Goal: Navigation & Orientation: Find specific page/section

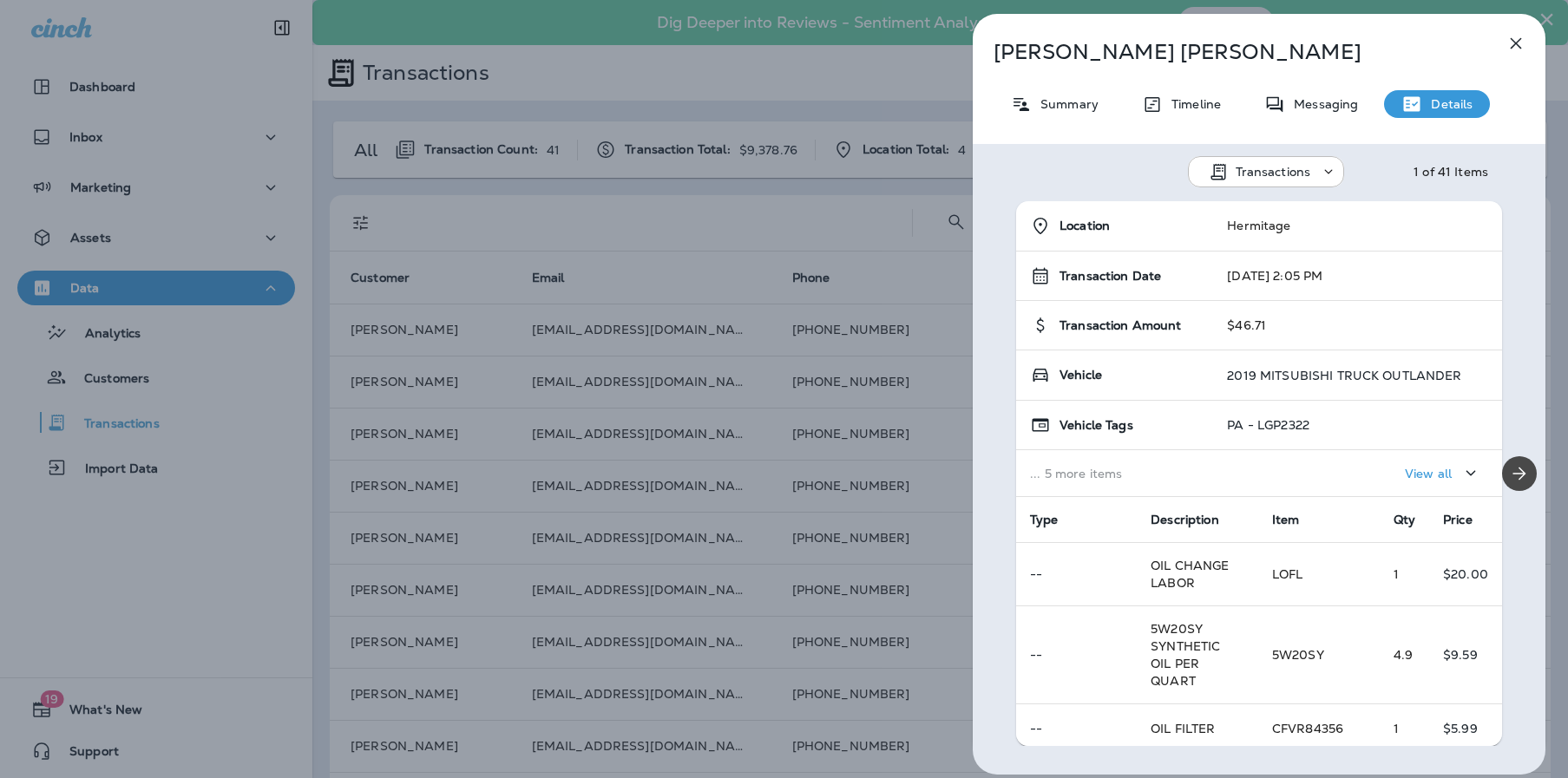
scroll to position [143, 0]
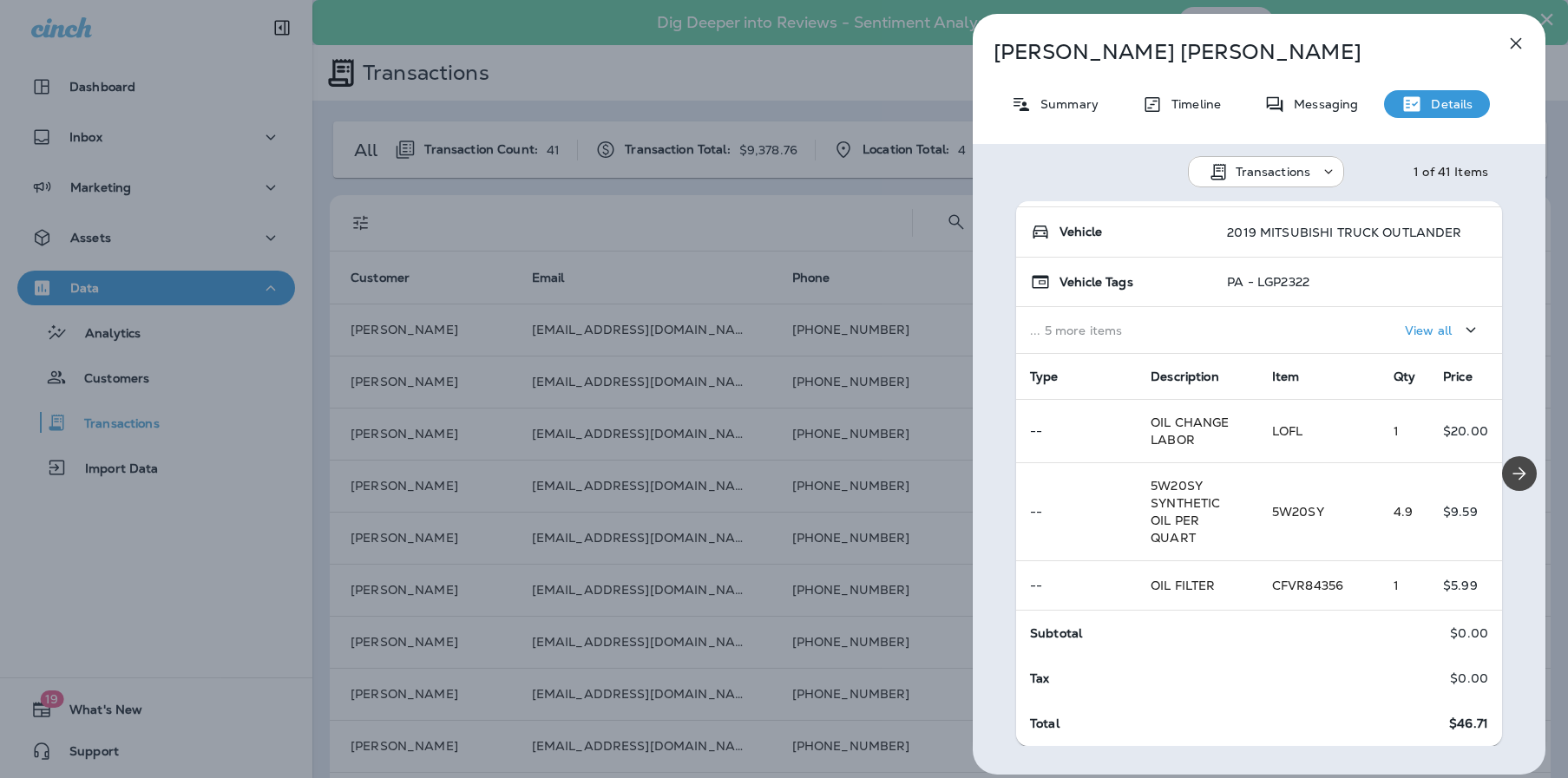
click at [1516, 42] on icon "button" at bounding box center [1516, 44] width 12 height 12
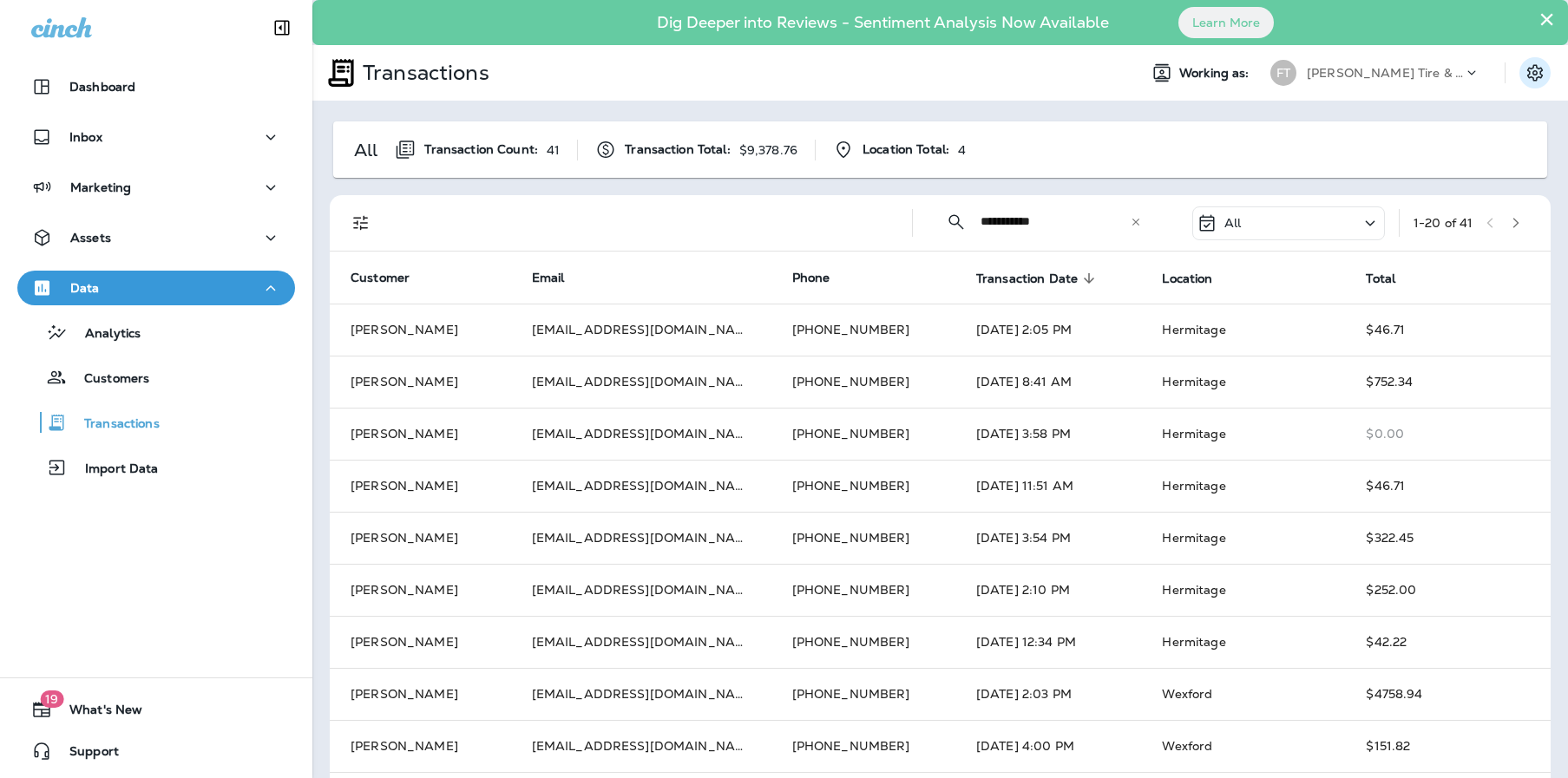
click at [1527, 71] on icon "Settings" at bounding box center [1535, 72] width 16 height 17
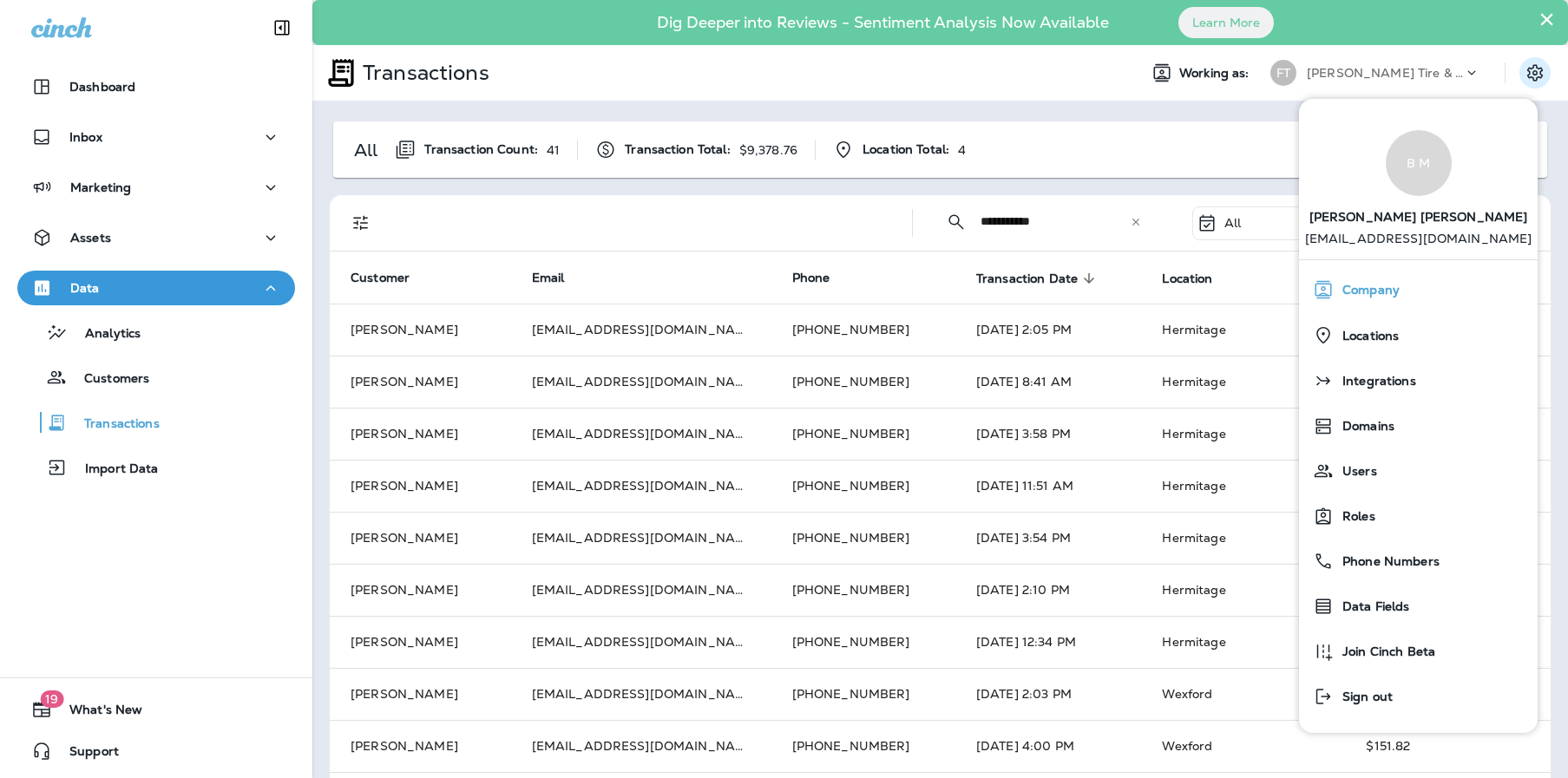
click at [1361, 289] on span "Company" at bounding box center [1366, 290] width 66 height 15
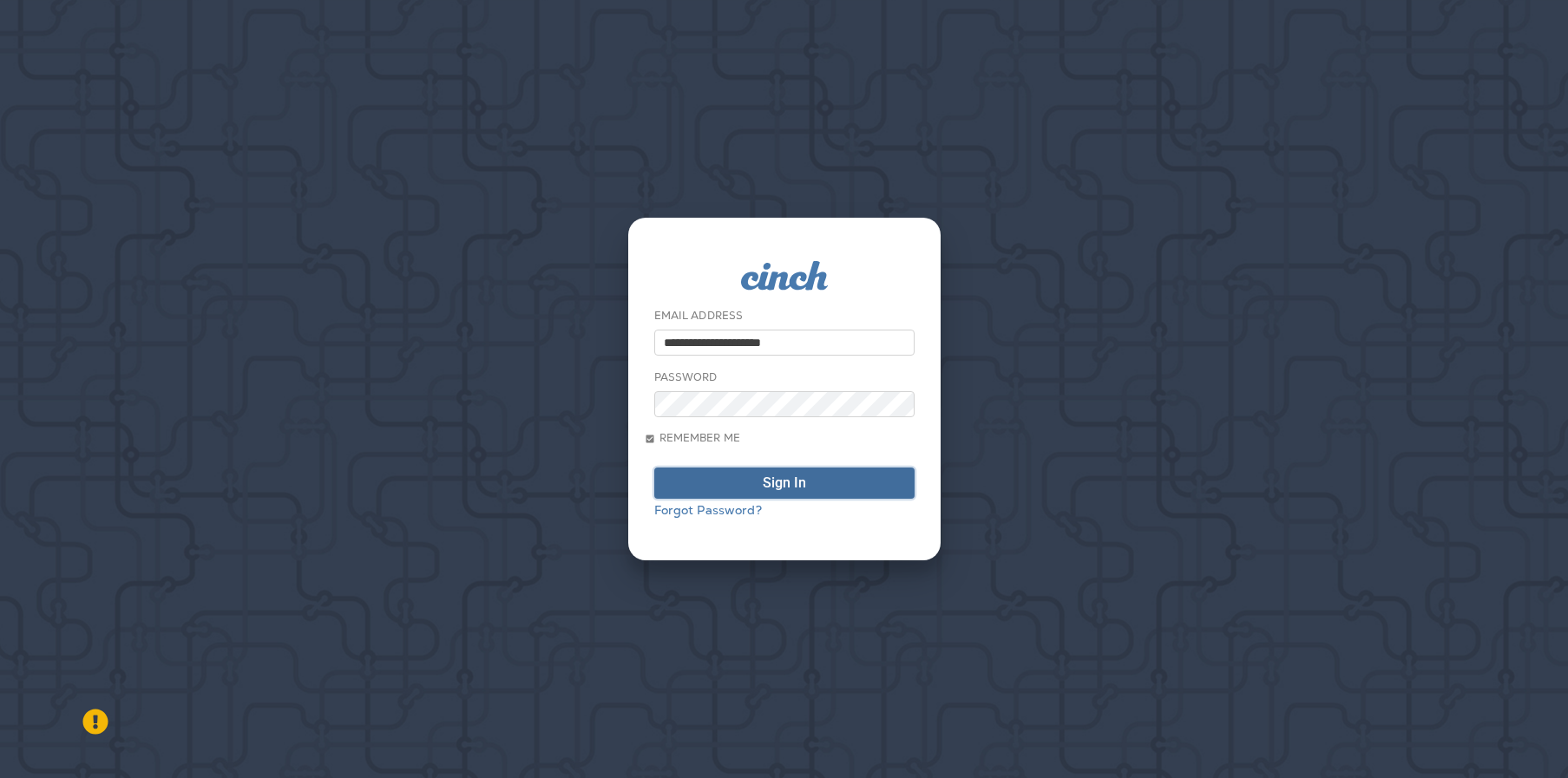
click at [777, 484] on div "Sign In" at bounding box center [784, 483] width 44 height 20
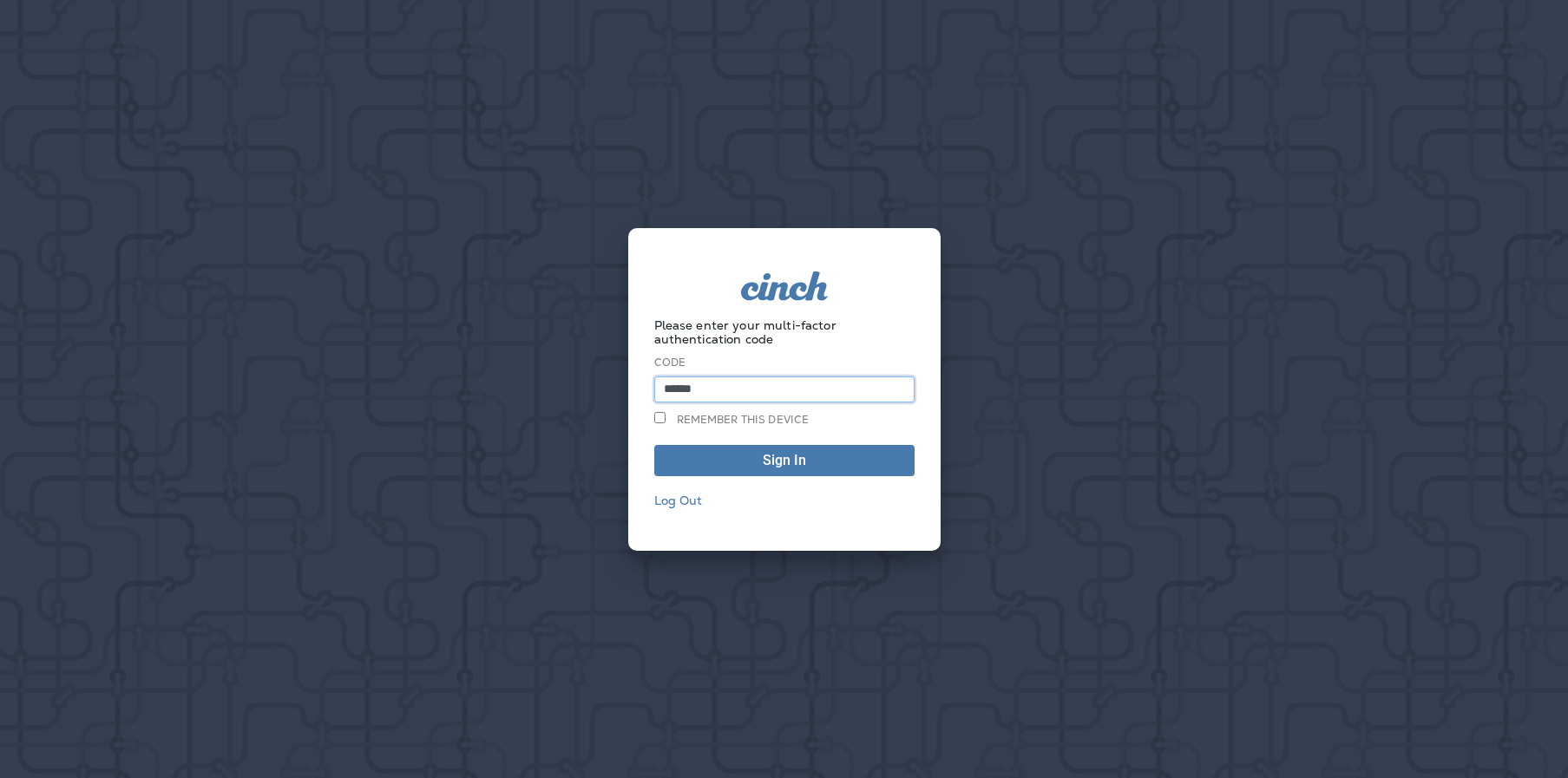
type input "******"
click at [658, 422] on label "Remember this device" at bounding box center [734, 419] width 159 height 15
click at [769, 465] on span "Sign In" at bounding box center [784, 461] width 241 height 14
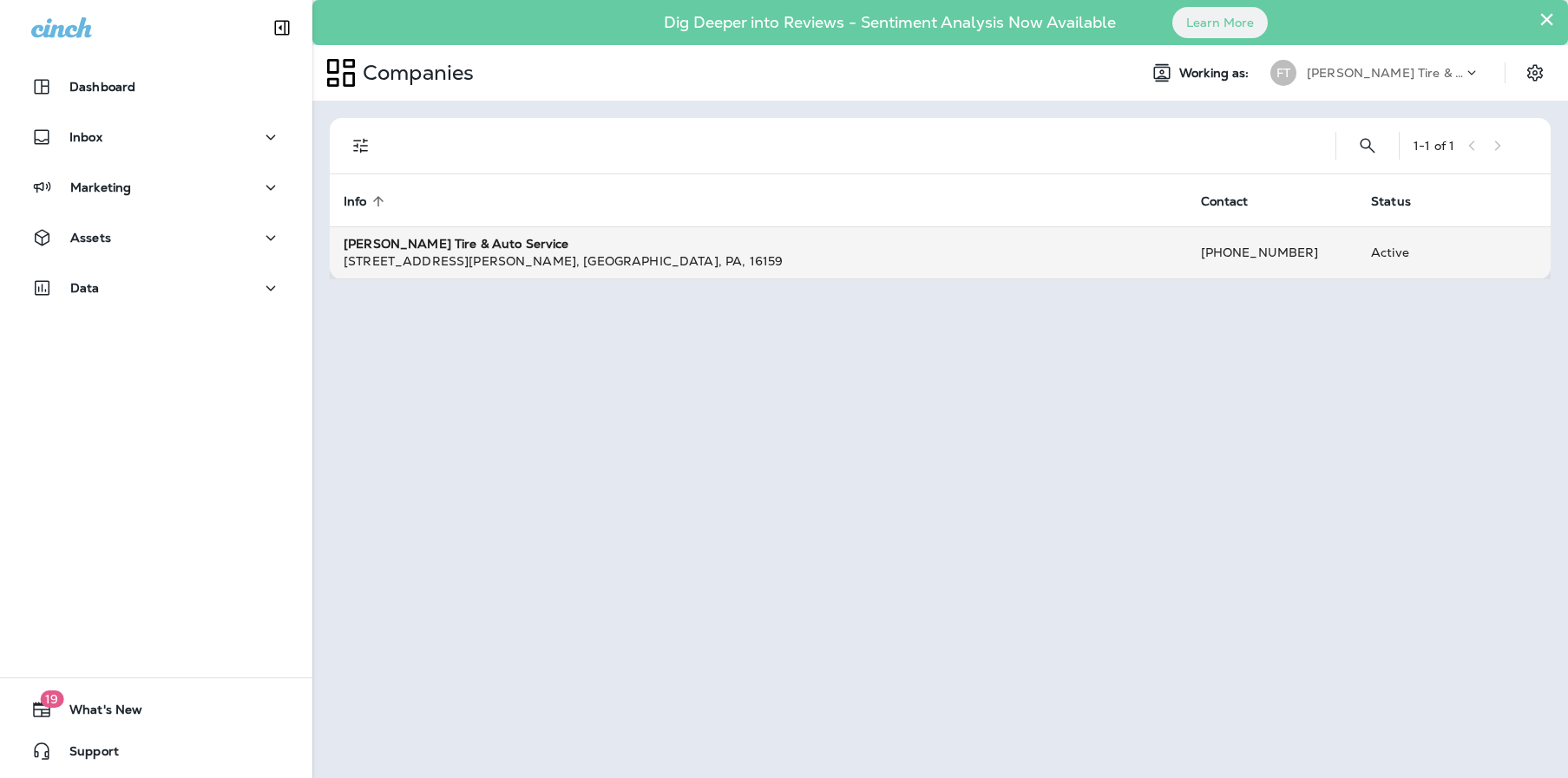
click at [549, 241] on div "[PERSON_NAME] Tire & Auto Service" at bounding box center [758, 244] width 830 height 18
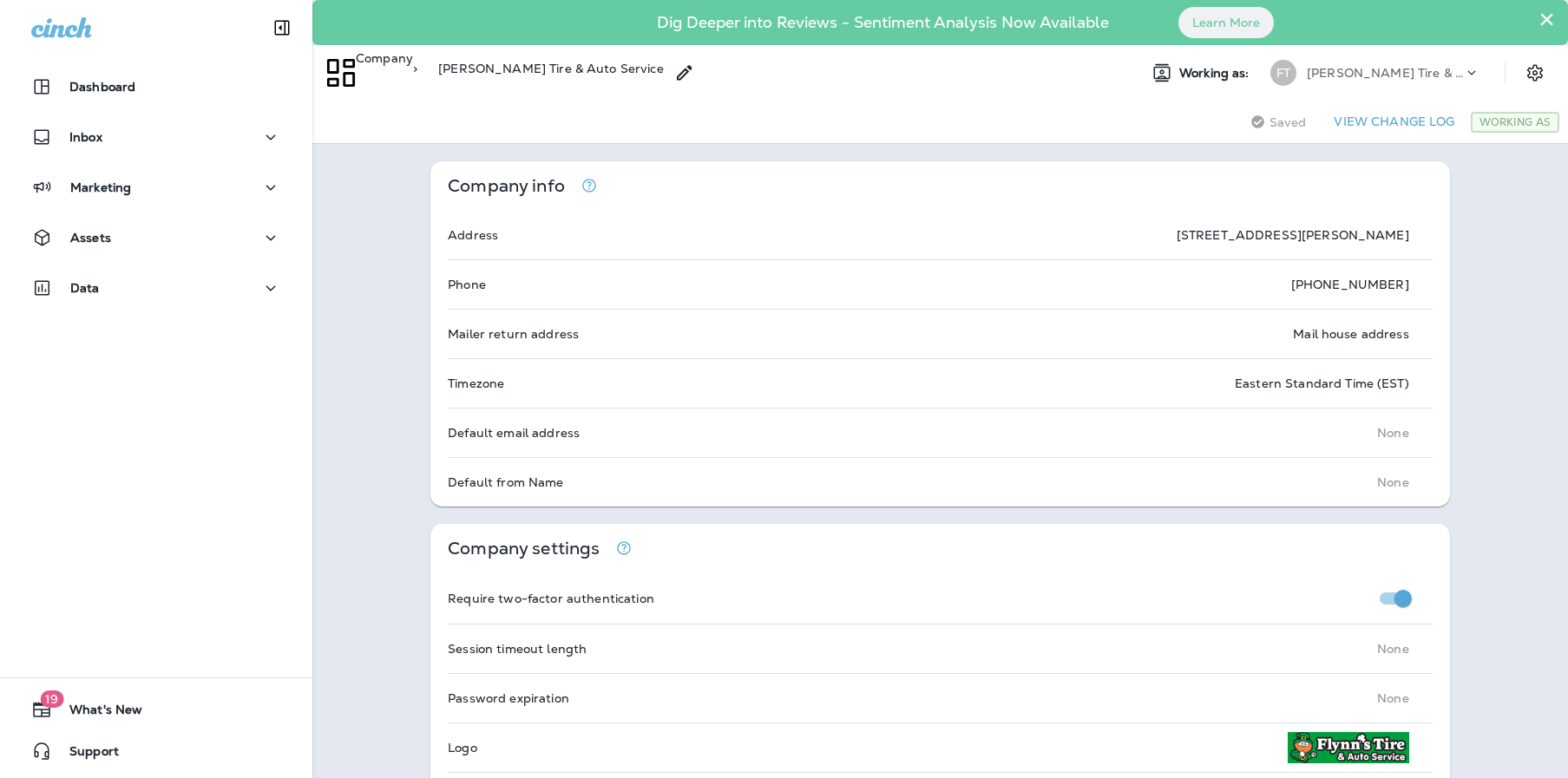
click at [1524, 74] on icon "Settings" at bounding box center [1534, 72] width 20 height 20
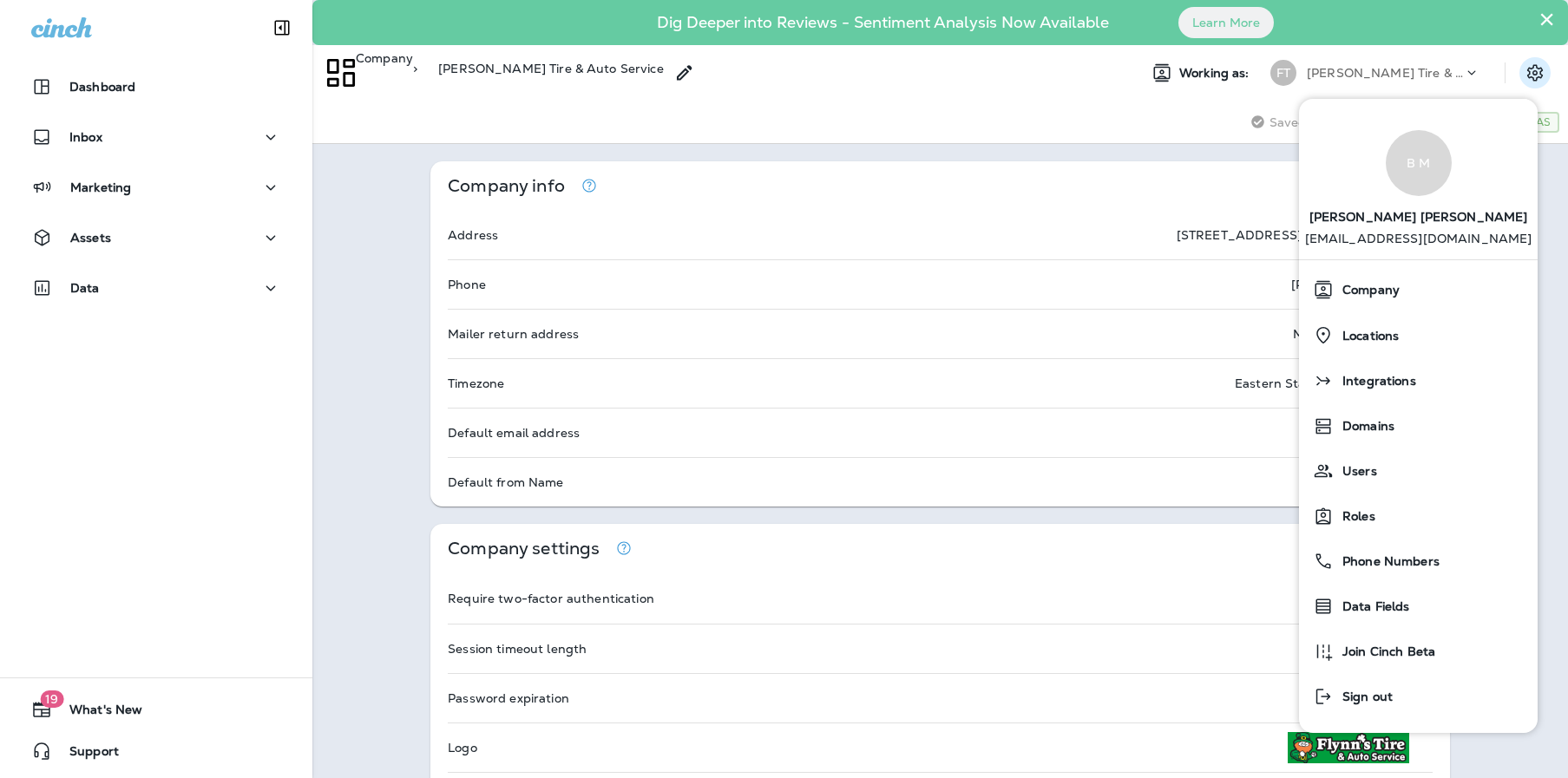
click at [162, 652] on div "Dashboard Inbox Marketing Assets Data 19 What's New Support" at bounding box center [156, 389] width 312 height 778
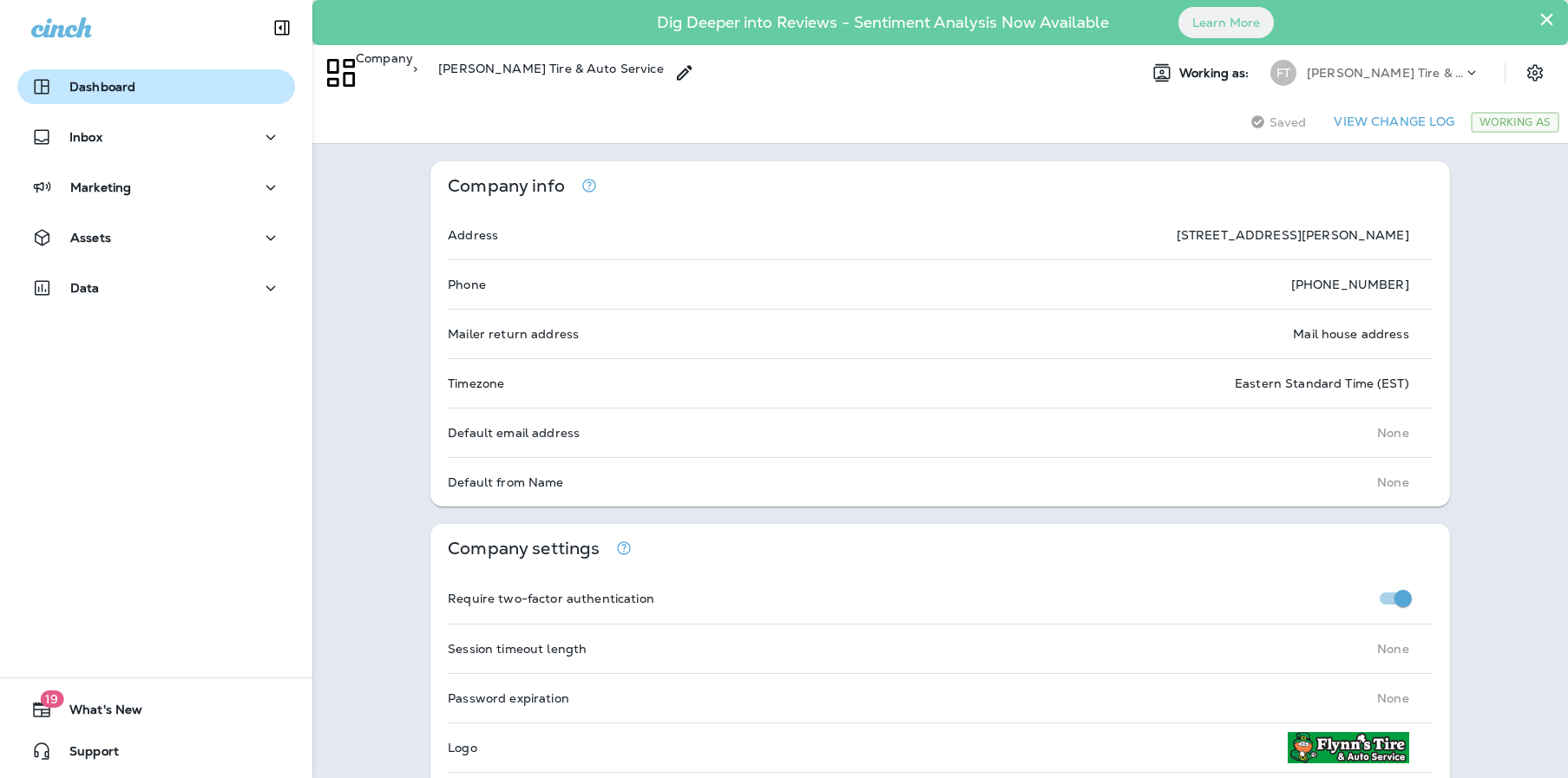
click at [115, 81] on p "Dashboard" at bounding box center [102, 87] width 66 height 14
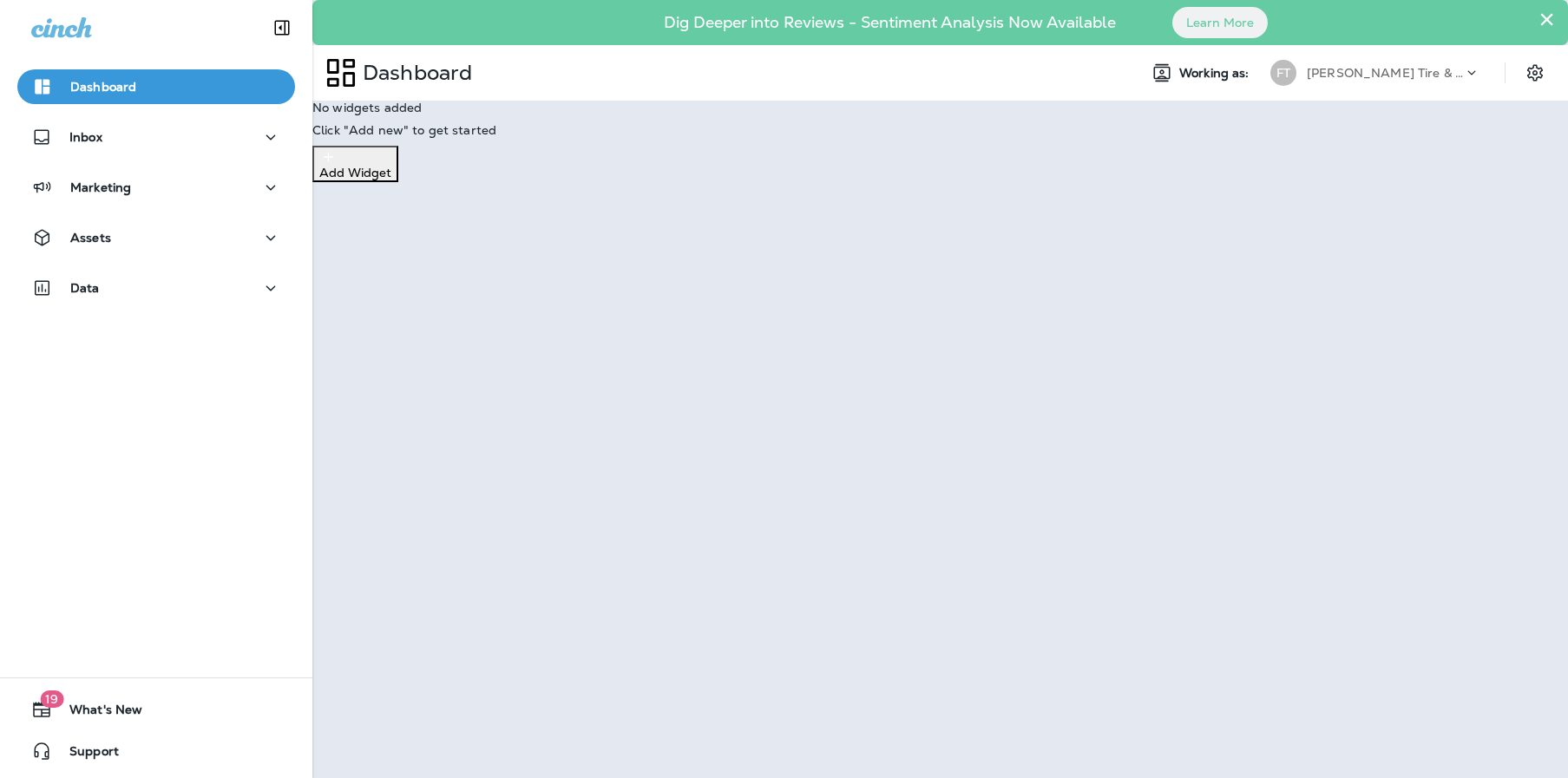
click at [1373, 73] on p "[PERSON_NAME] Tire & Auto Service" at bounding box center [1385, 73] width 157 height 14
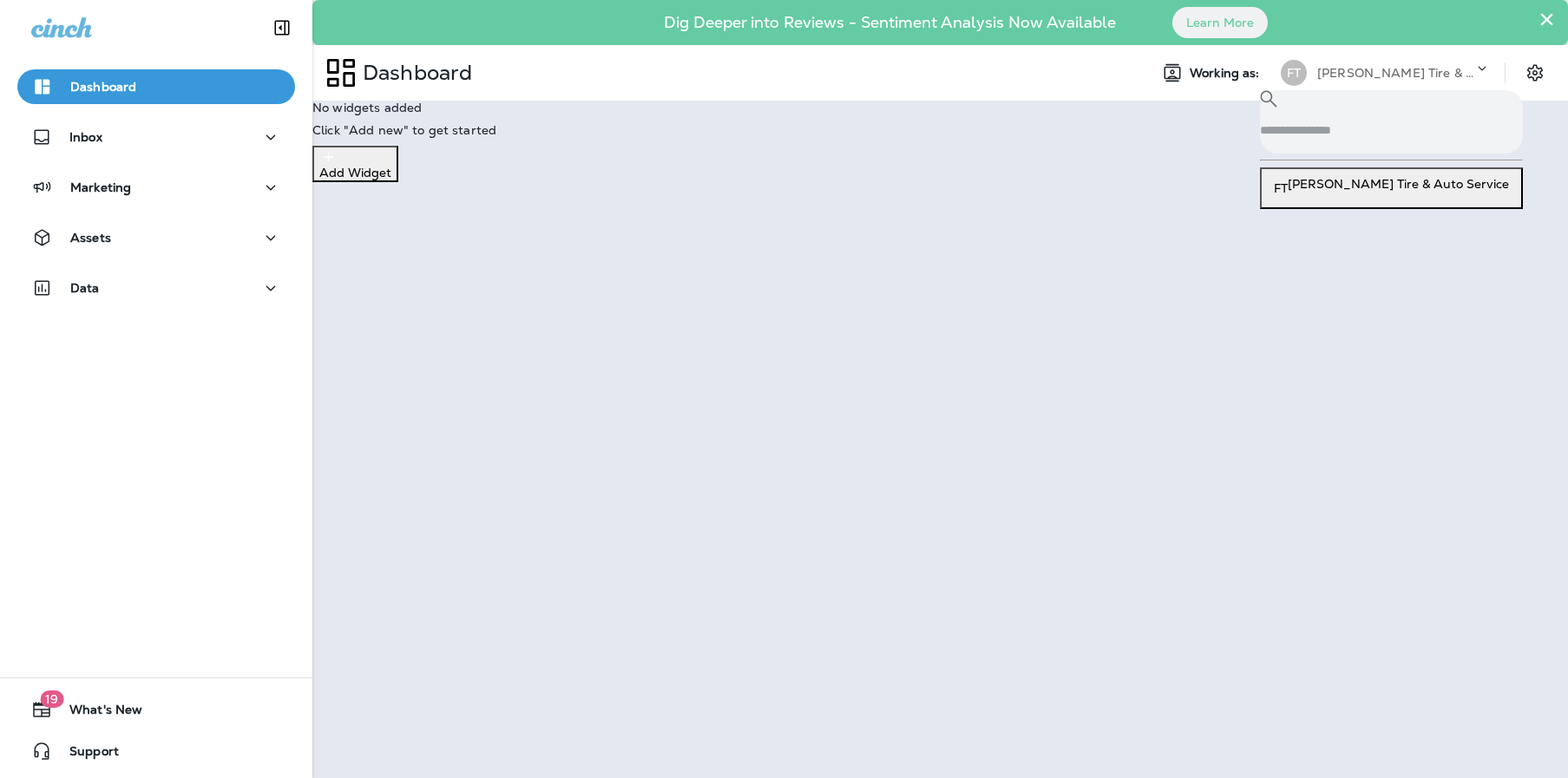
click at [1373, 73] on p "[PERSON_NAME] Tire & Auto Service" at bounding box center [1395, 73] width 157 height 14
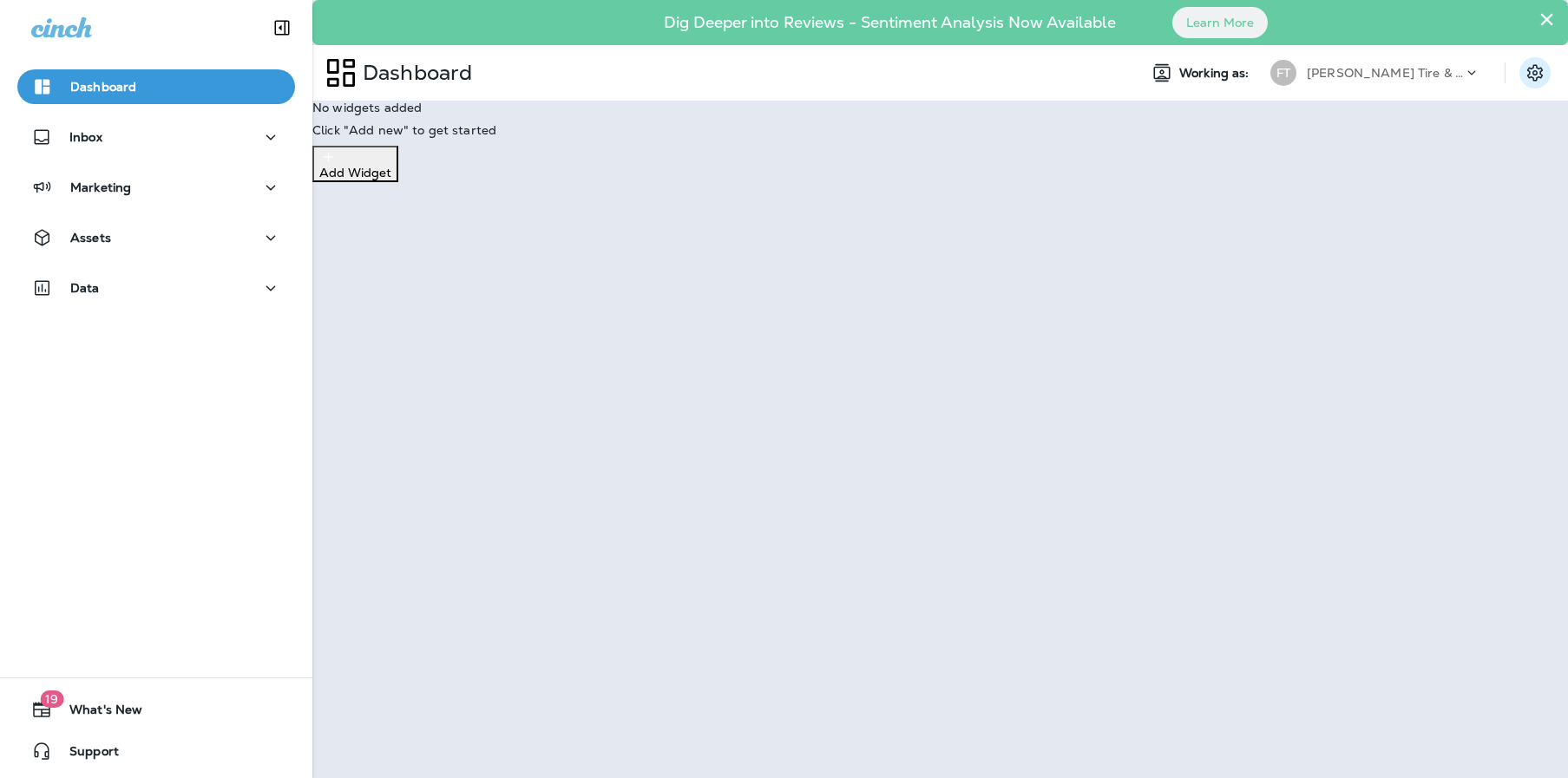
click at [1532, 70] on icon "Settings" at bounding box center [1534, 72] width 20 height 20
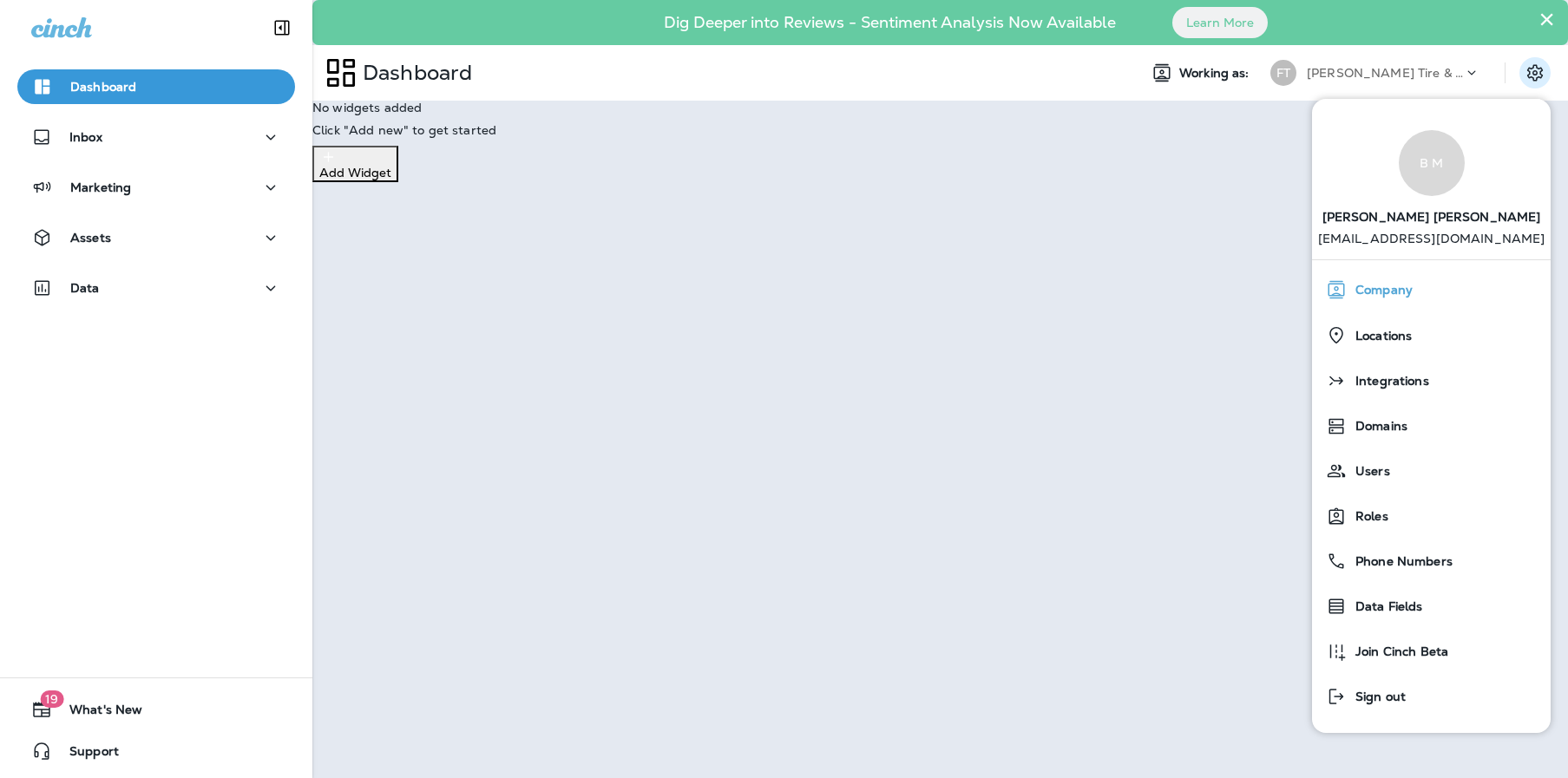
click at [1406, 293] on span "Company" at bounding box center [1379, 290] width 66 height 15
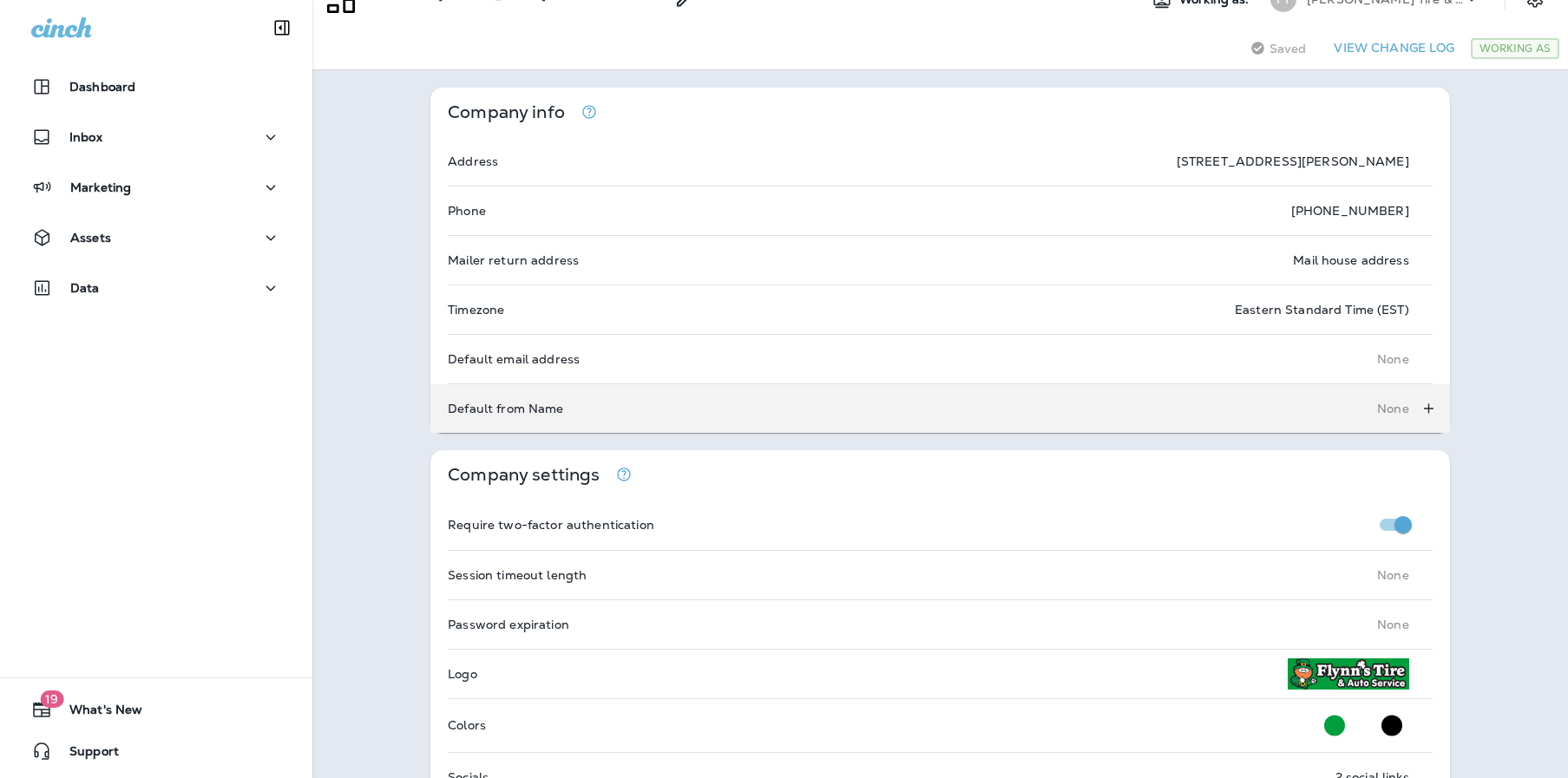
scroll to position [266, 0]
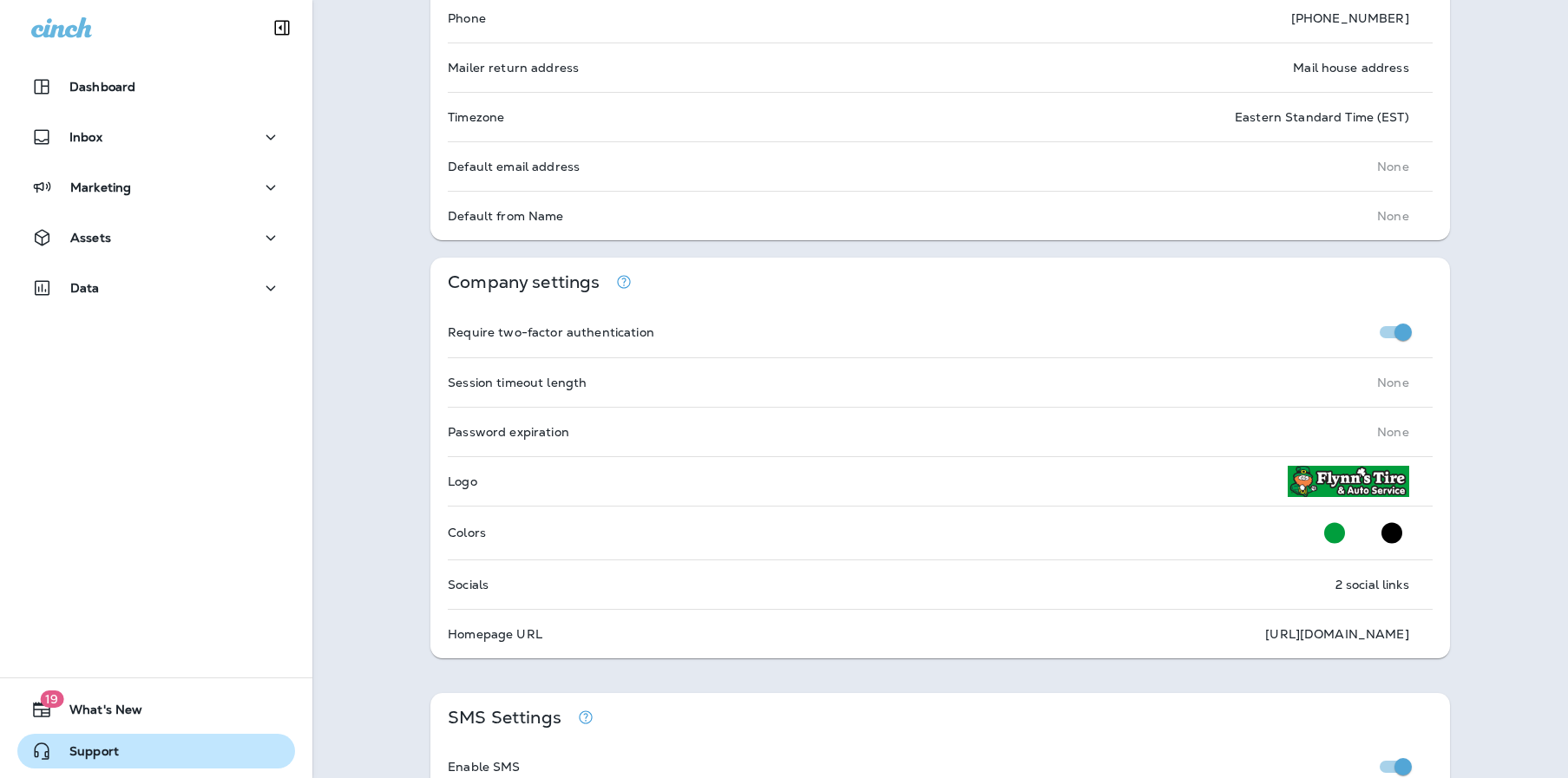
click at [118, 750] on button "Support" at bounding box center [157, 750] width 277 height 35
